Goal: Information Seeking & Learning: Learn about a topic

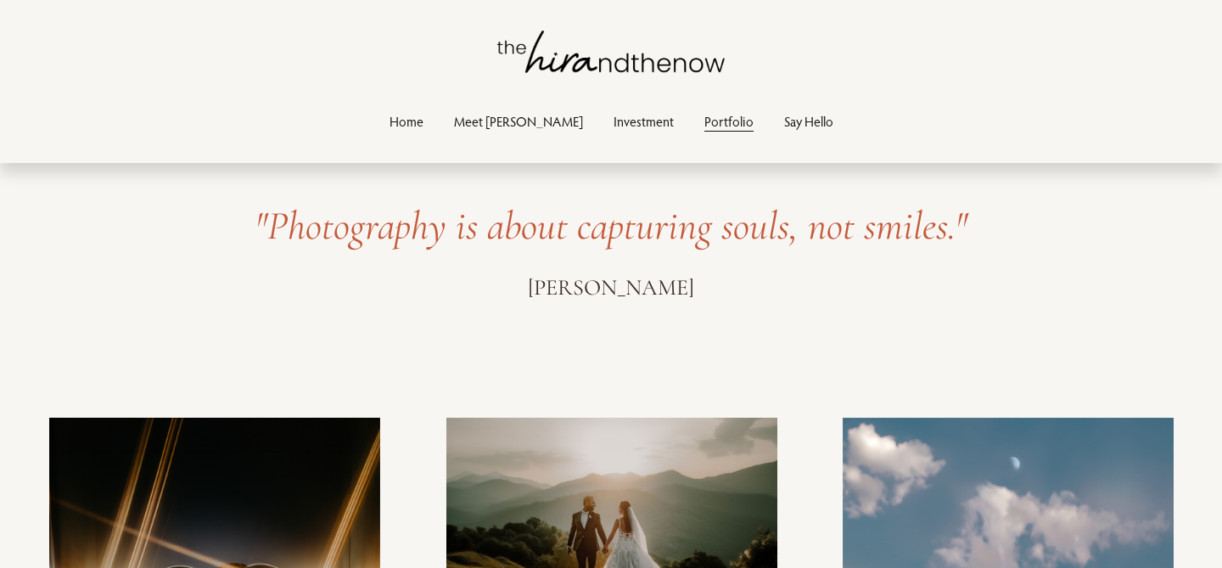
click at [614, 128] on link "Investment" at bounding box center [644, 120] width 60 height 23
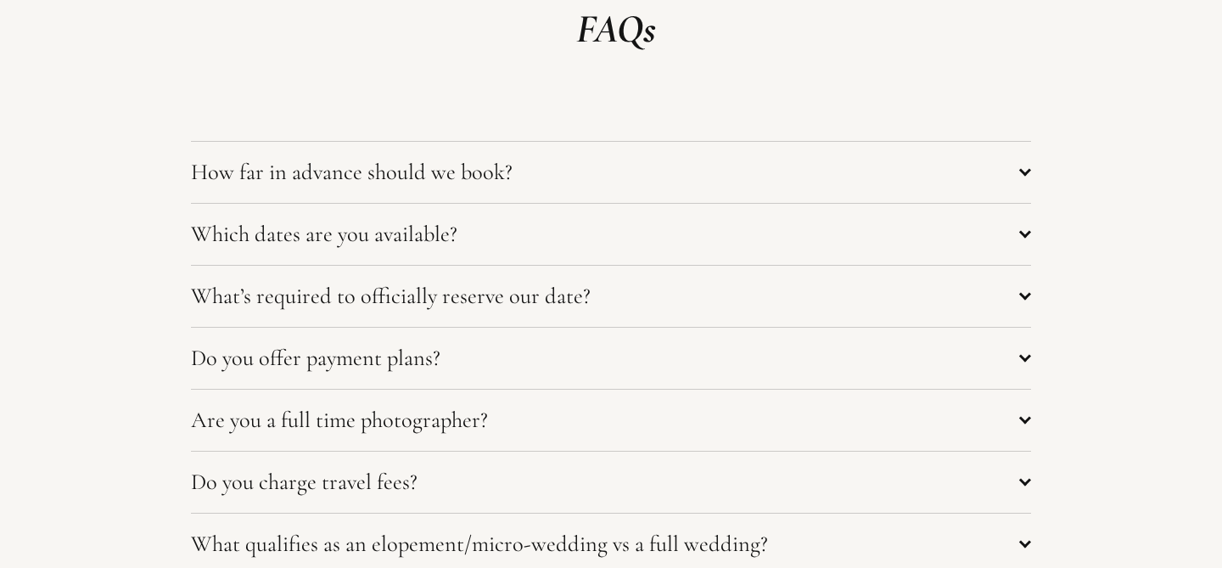
scroll to position [6581, 0]
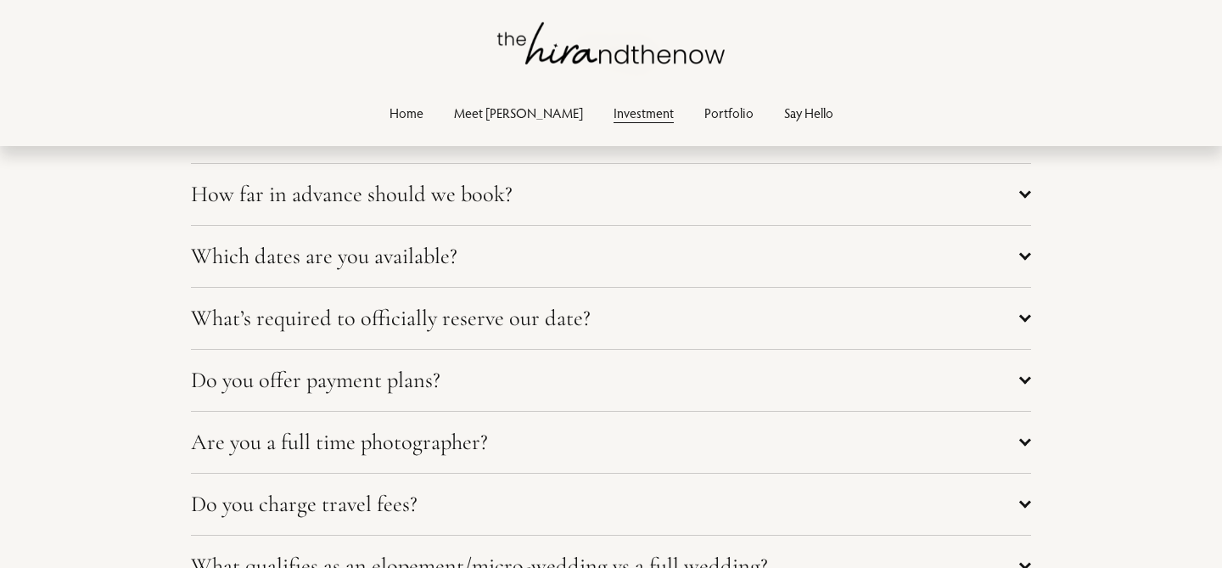
click at [502, 207] on span "How far in advance should we book?" at bounding box center [605, 194] width 829 height 27
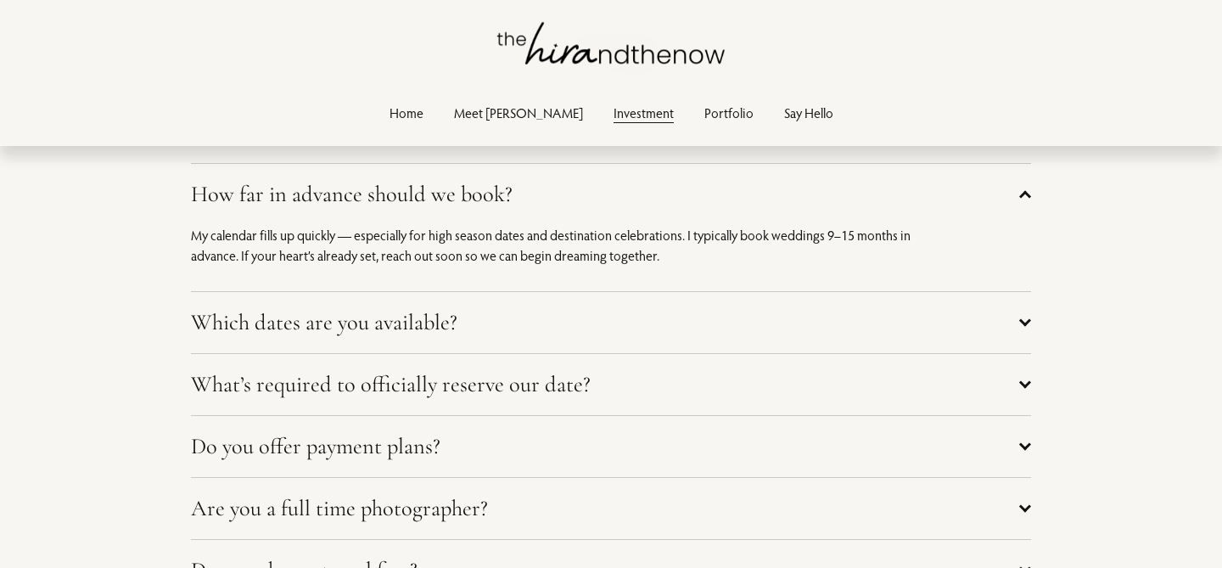
click at [502, 207] on span "How far in advance should we book?" at bounding box center [605, 194] width 829 height 27
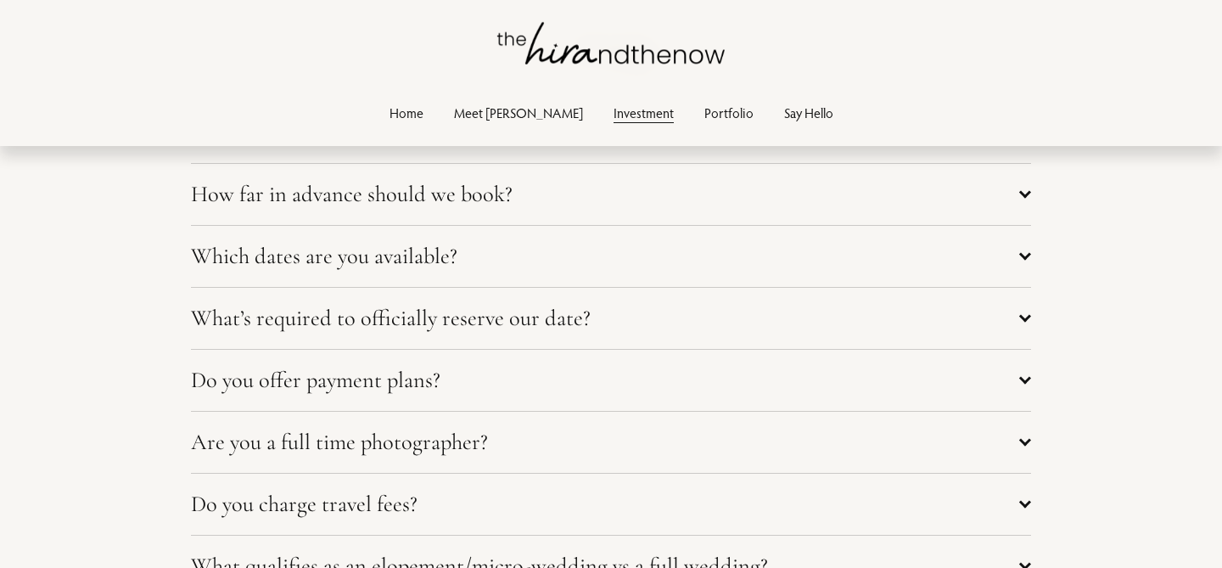
click at [480, 262] on span "Which dates are you available?" at bounding box center [605, 256] width 829 height 27
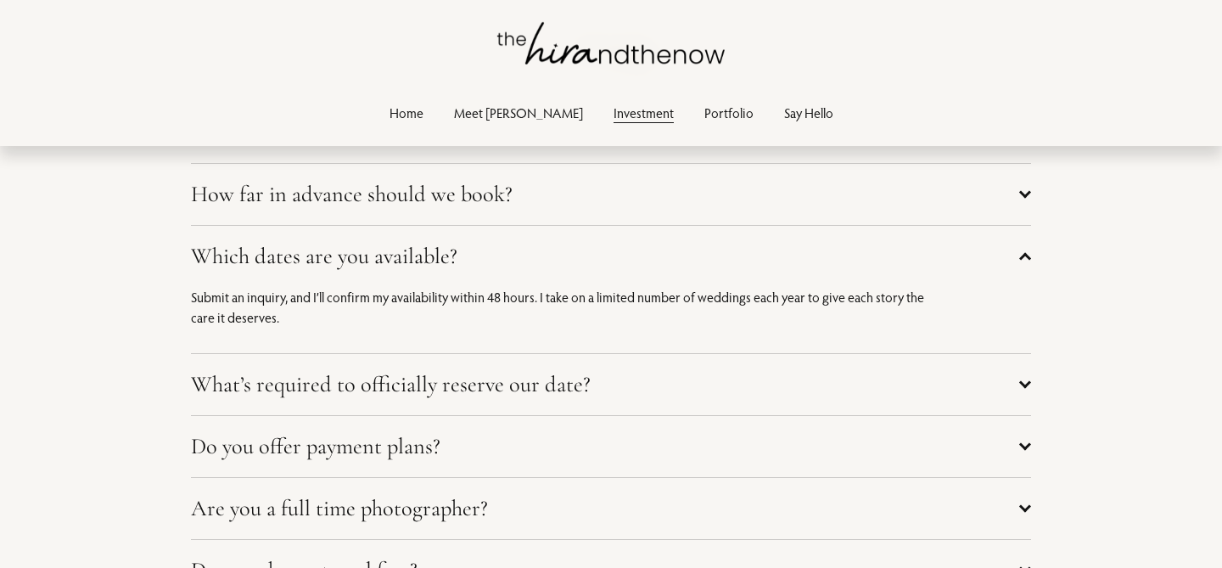
click at [480, 262] on span "Which dates are you available?" at bounding box center [605, 256] width 829 height 27
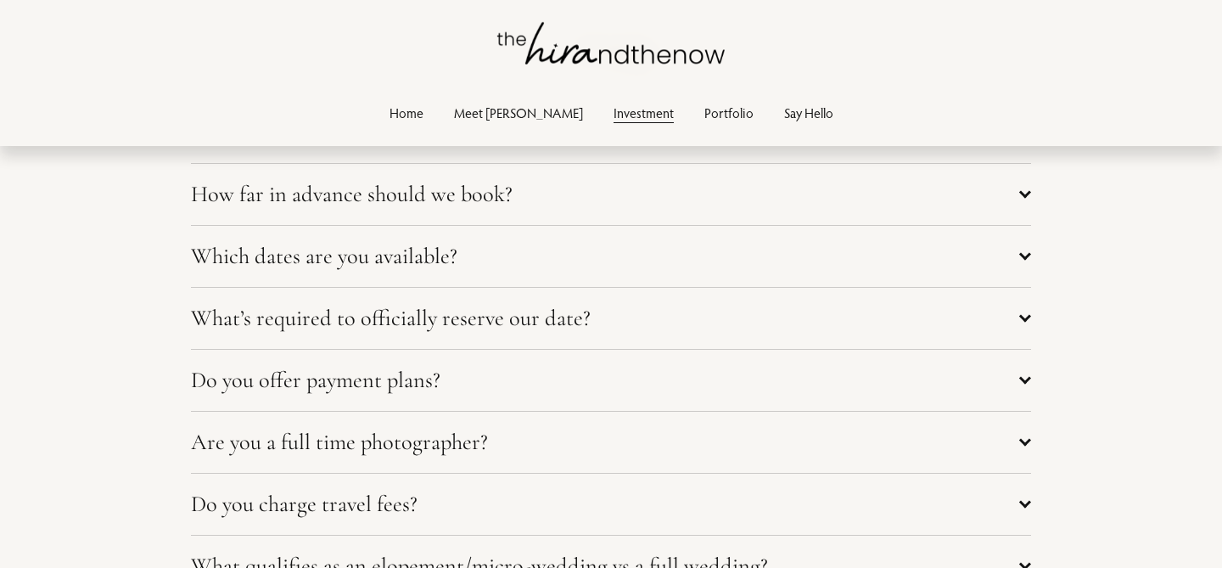
click at [469, 325] on span "What’s required to officially reserve our date?" at bounding box center [605, 318] width 829 height 27
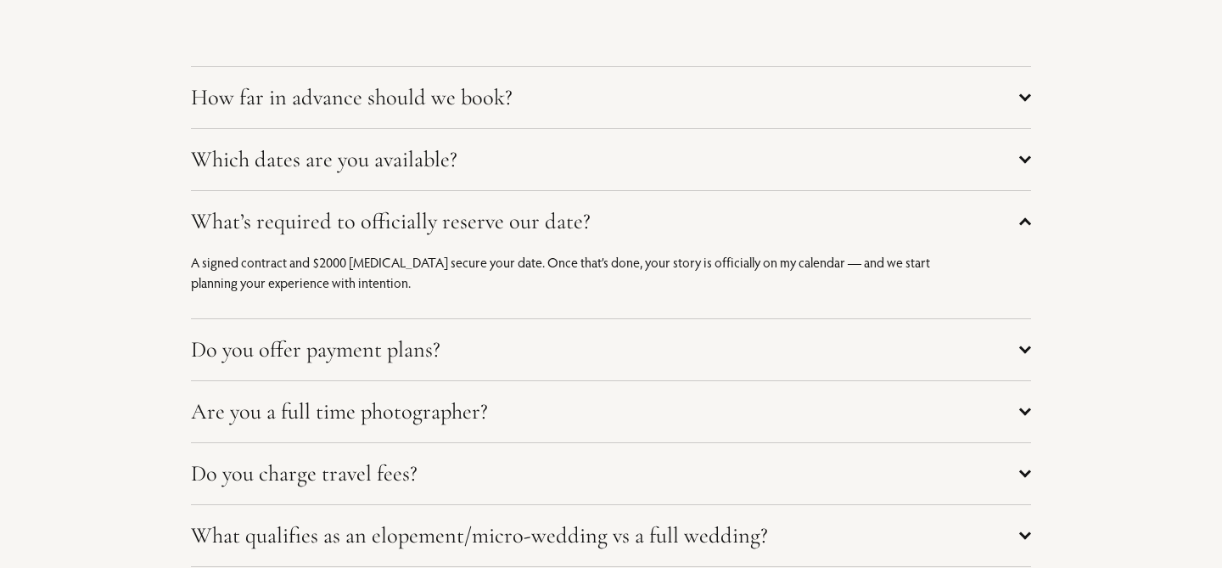
scroll to position [6679, 0]
click at [468, 349] on span "Do you offer payment plans?" at bounding box center [605, 348] width 829 height 27
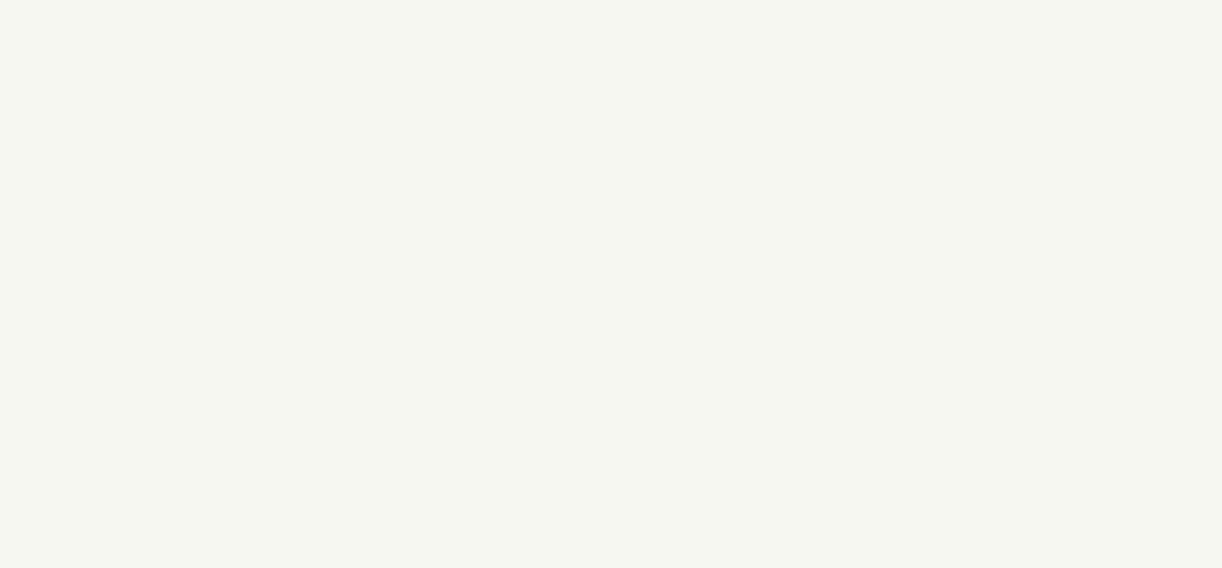
scroll to position [5154, 0]
